Goal: Entertainment & Leisure: Browse casually

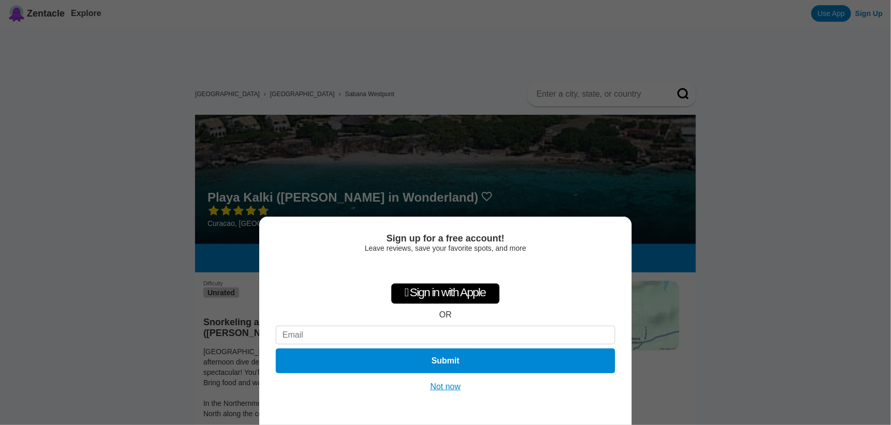
click at [447, 390] on button "Not now" at bounding box center [445, 387] width 37 height 10
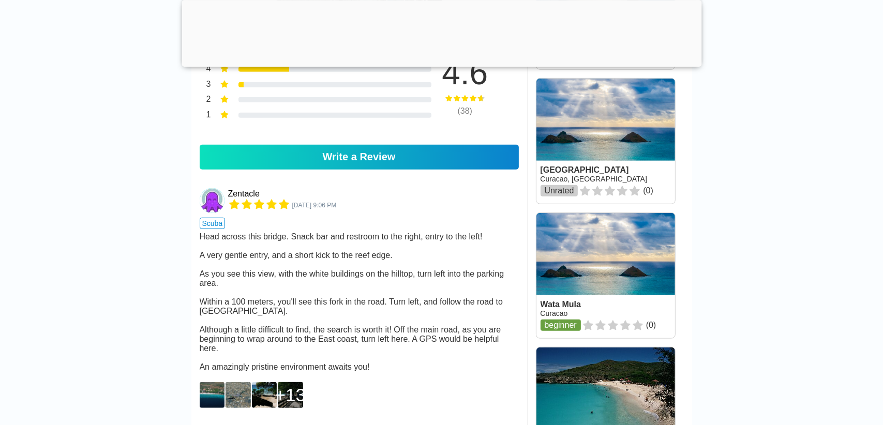
scroll to position [828, 0]
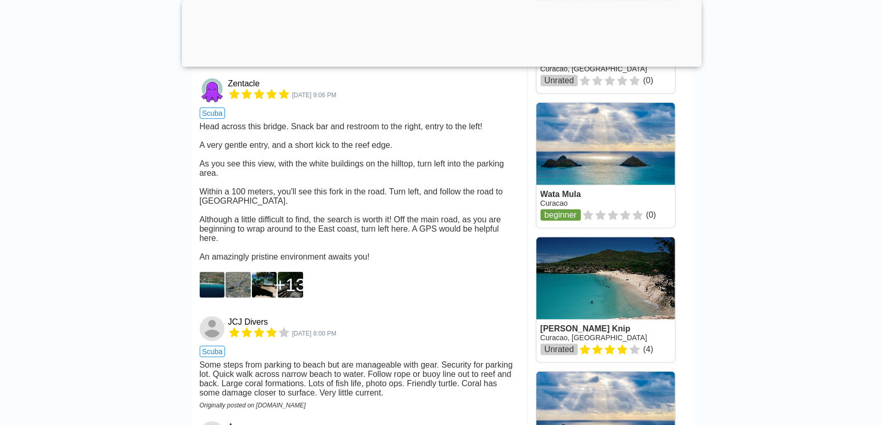
click at [204, 296] on img at bounding box center [212, 285] width 25 height 26
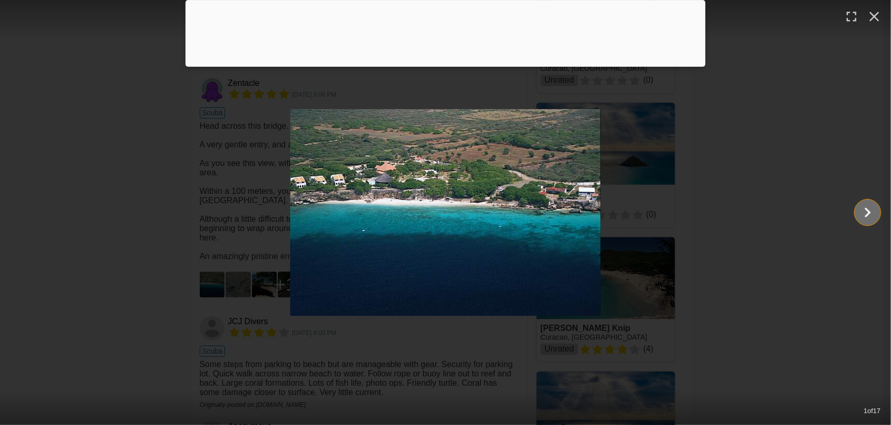
click at [871, 213] on icon "Show slide 2 of 17" at bounding box center [868, 212] width 20 height 25
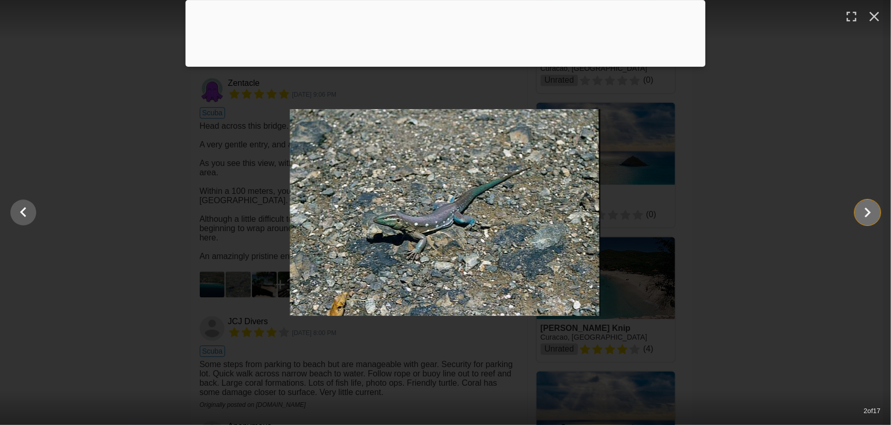
click at [871, 213] on icon "Show slide 3 of 17" at bounding box center [868, 212] width 20 height 25
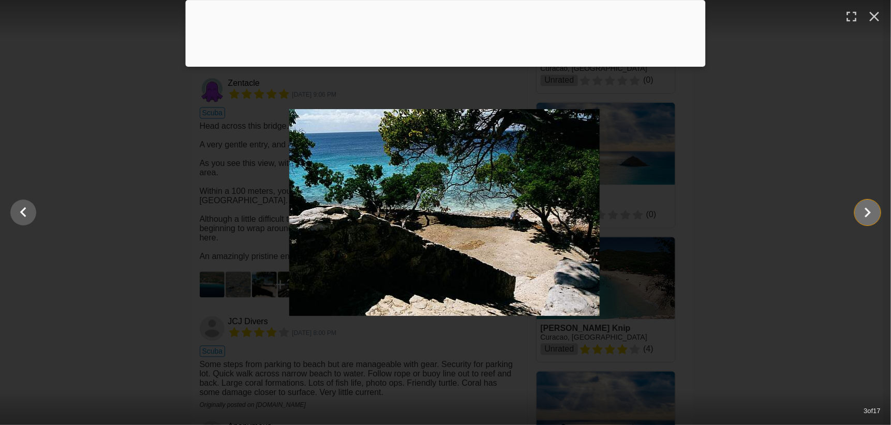
click at [871, 213] on icon "Show slide 4 of 17" at bounding box center [868, 212] width 20 height 25
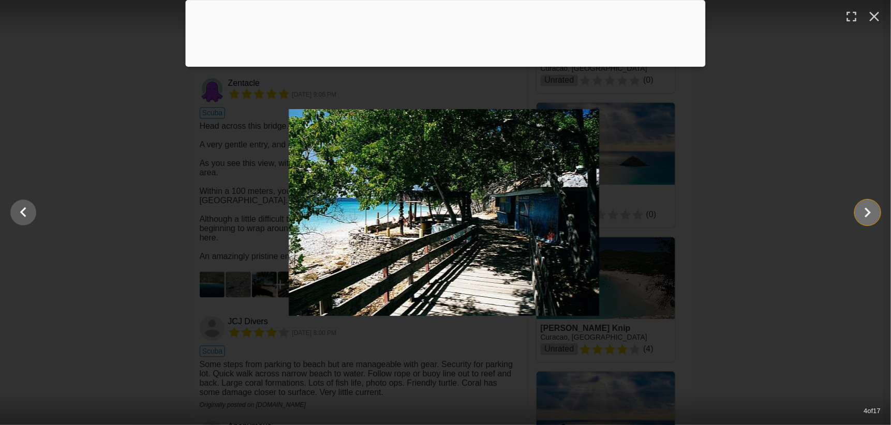
click at [871, 213] on icon "Show slide 5 of 17" at bounding box center [868, 212] width 20 height 25
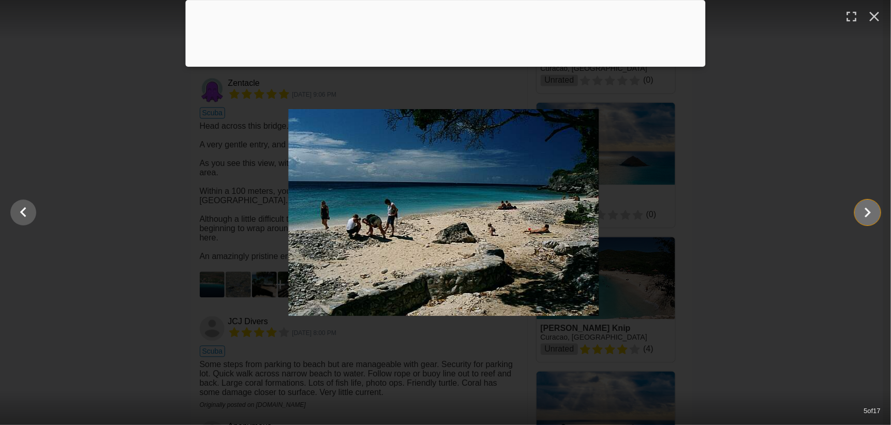
click at [871, 213] on icon "Show slide 6 of 17" at bounding box center [868, 212] width 20 height 25
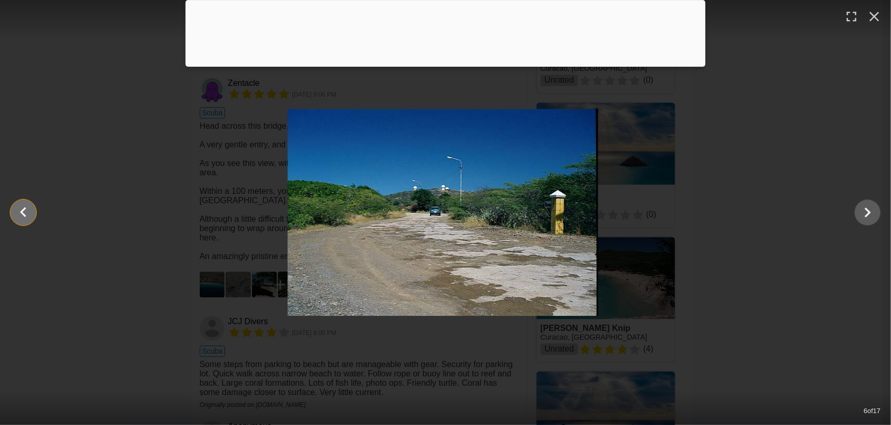
click at [32, 213] on icon "Show slide 5 of 17" at bounding box center [23, 212] width 20 height 25
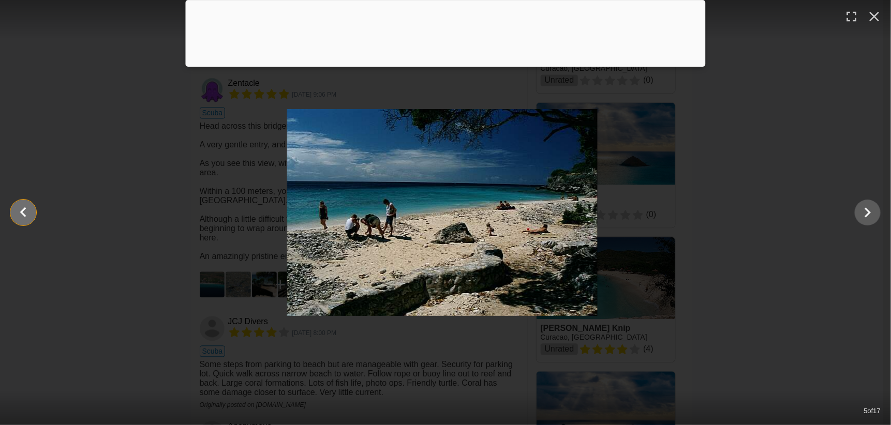
click at [32, 213] on icon "Show slide 4 of 17" at bounding box center [23, 212] width 20 height 25
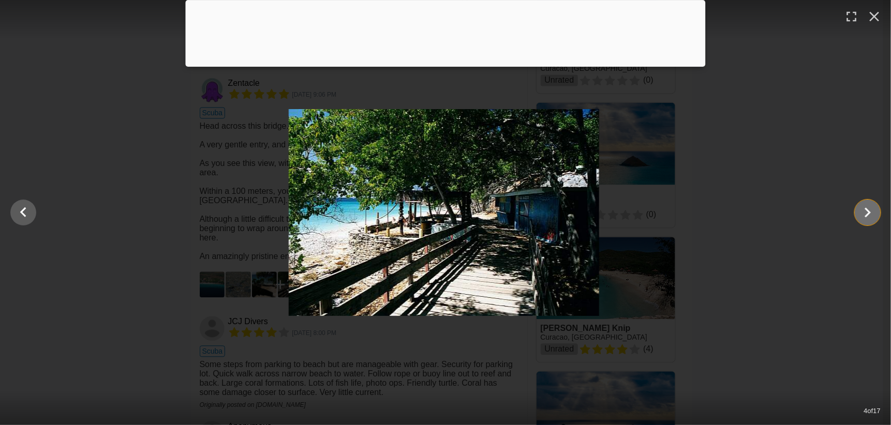
click at [870, 217] on icon "Show slide 5 of 17" at bounding box center [868, 212] width 20 height 25
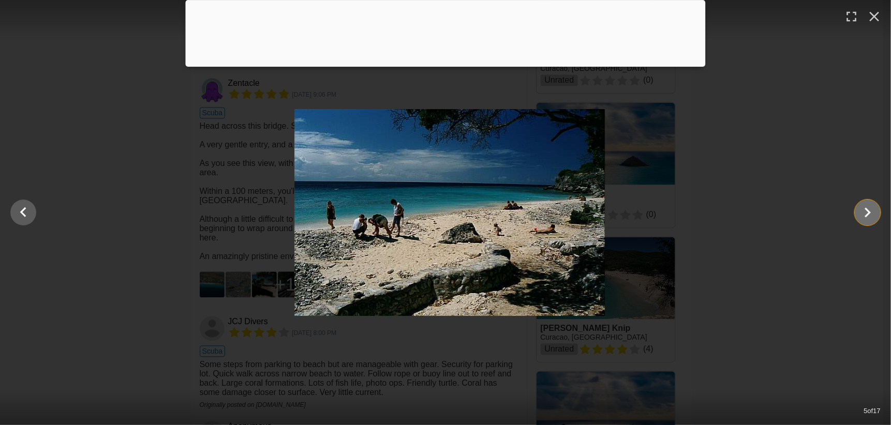
click at [870, 217] on icon "Show slide 6 of 17" at bounding box center [868, 212] width 20 height 25
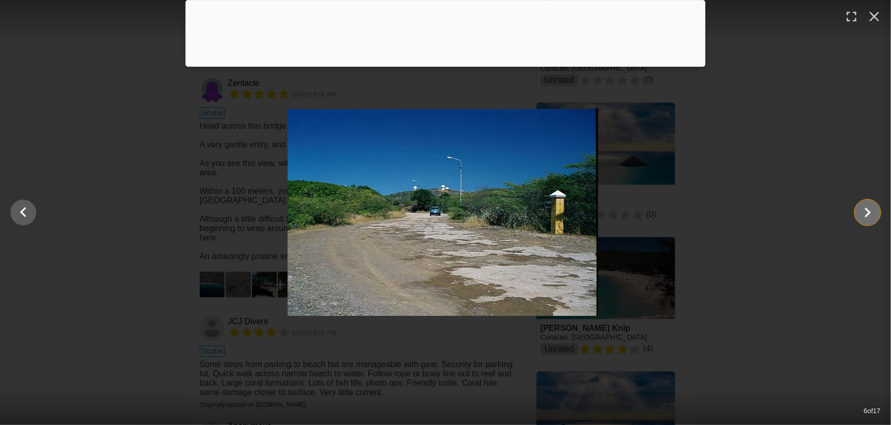
click at [870, 217] on icon "Show slide 7 of 17" at bounding box center [868, 212] width 20 height 25
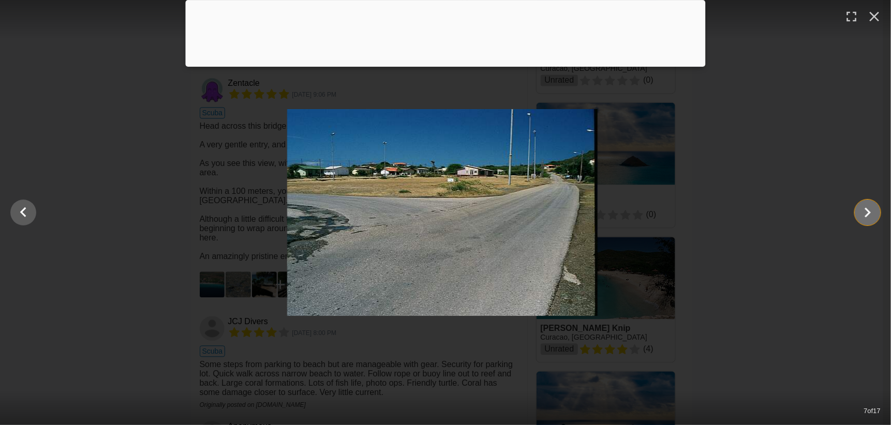
click at [870, 217] on icon "Show slide 8 of 17" at bounding box center [868, 212] width 20 height 25
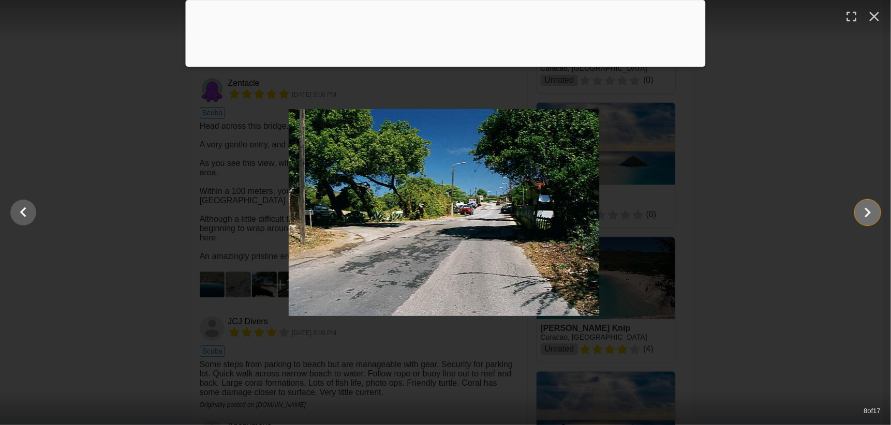
click at [870, 217] on icon "Show slide 9 of 17" at bounding box center [868, 212] width 20 height 25
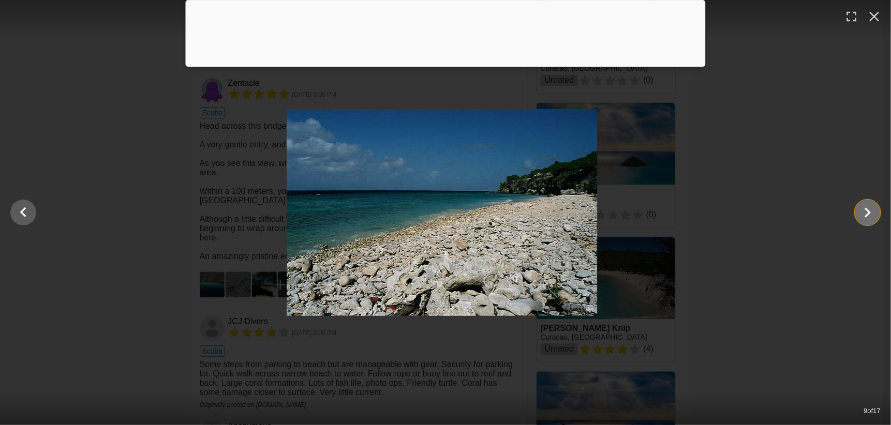
click at [870, 217] on icon "Show slide 10 of 17" at bounding box center [868, 212] width 20 height 25
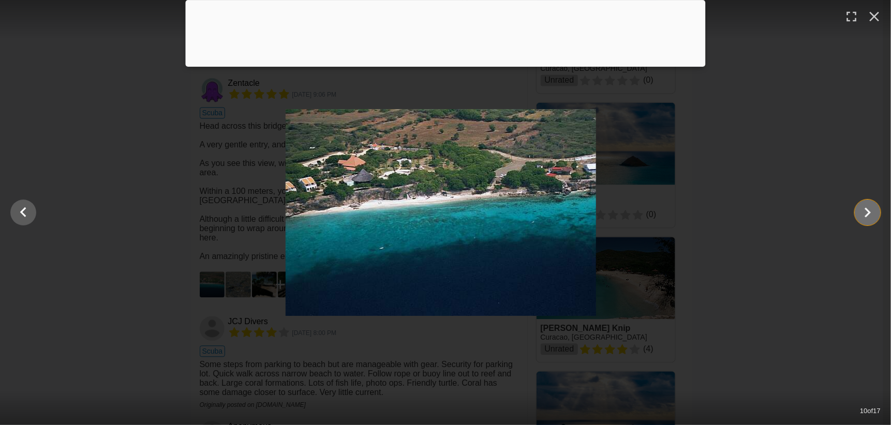
click at [870, 217] on icon "Show slide 11 of 17" at bounding box center [868, 212] width 20 height 25
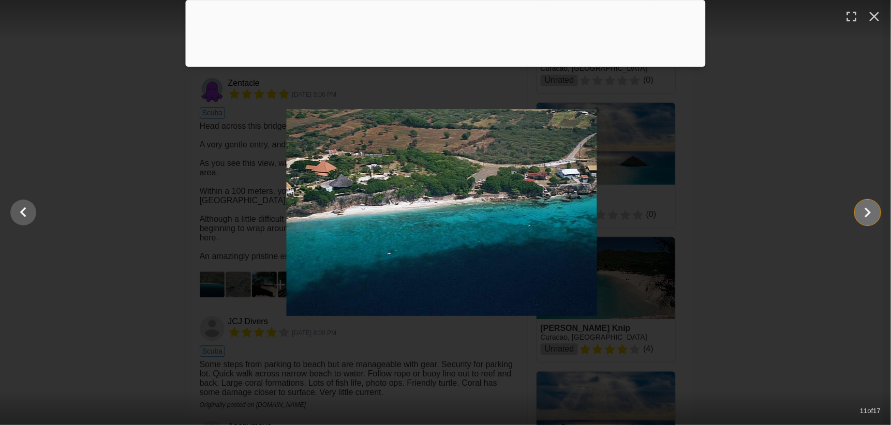
click at [870, 217] on icon "Show slide 12 of 17" at bounding box center [868, 212] width 20 height 25
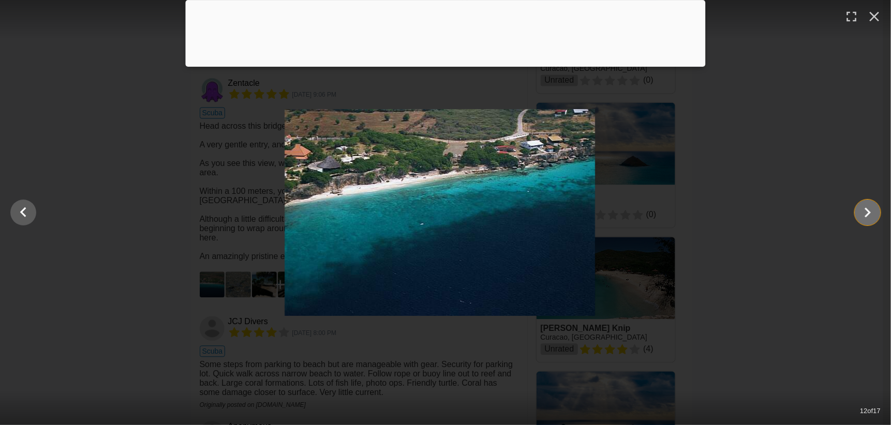
click at [870, 217] on icon "Show slide 13 of 17" at bounding box center [868, 212] width 20 height 25
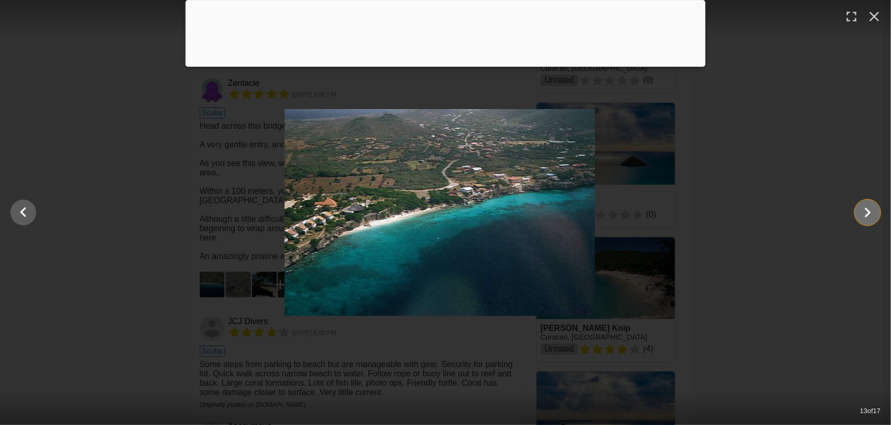
click at [870, 217] on icon "Show slide 14 of 17" at bounding box center [868, 212] width 20 height 25
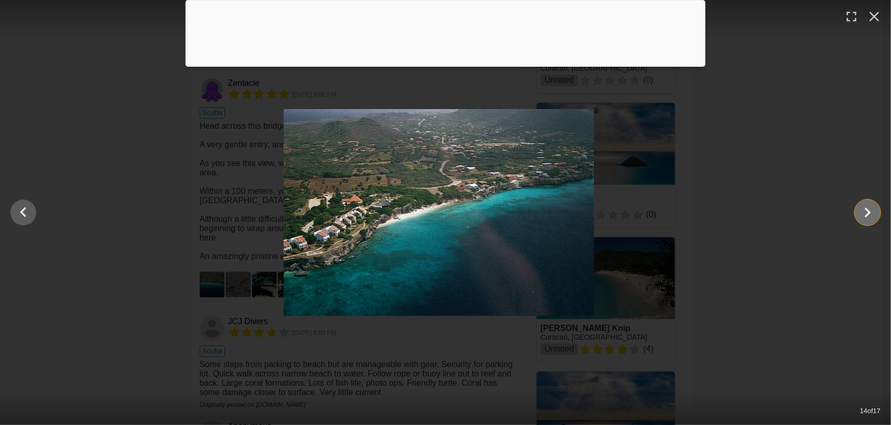
click at [870, 217] on icon "Show slide 15 of 17" at bounding box center [868, 212] width 20 height 25
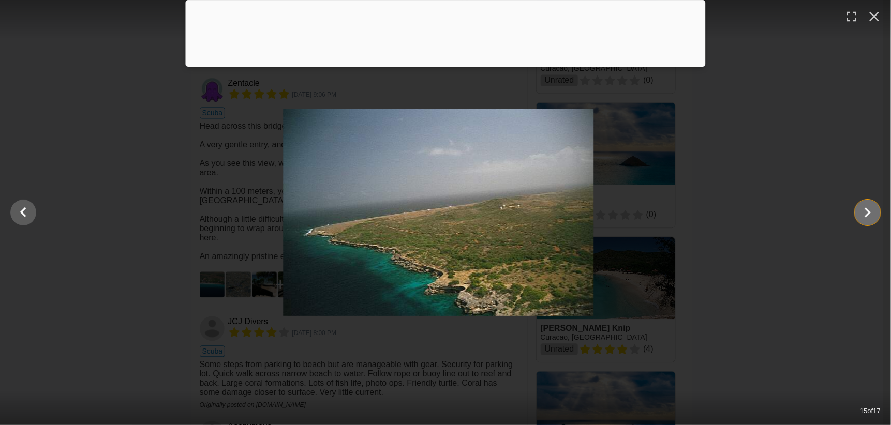
click at [870, 217] on icon "Show slide 16 of 17" at bounding box center [868, 212] width 20 height 25
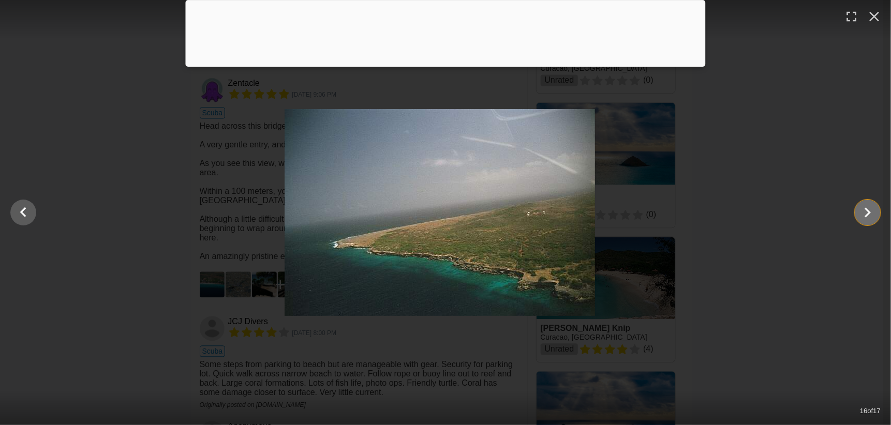
click at [869, 219] on icon "Show slide 17 of 17" at bounding box center [868, 212] width 20 height 25
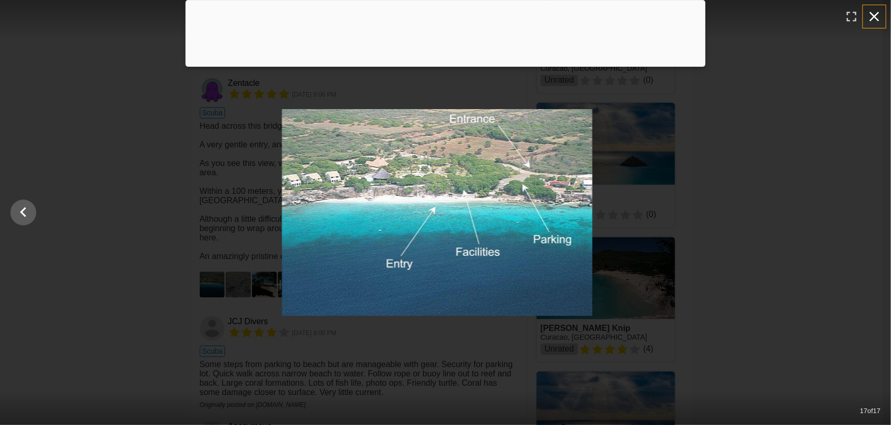
click at [874, 16] on icon "button" at bounding box center [875, 17] width 10 height 10
